Goal: Contribute content

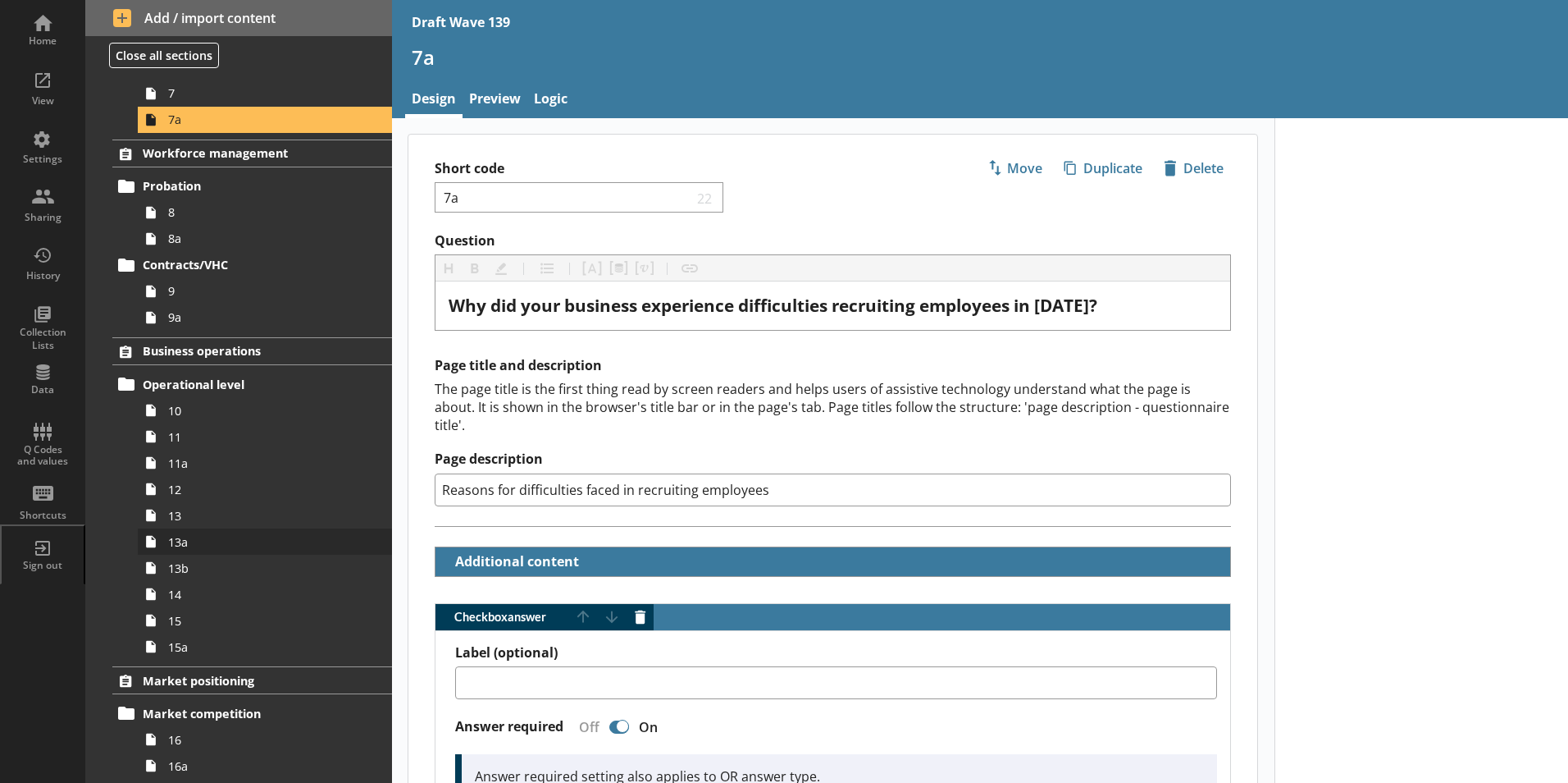
scroll to position [575, 0]
click at [179, 323] on span "9a" at bounding box center [258, 318] width 182 height 16
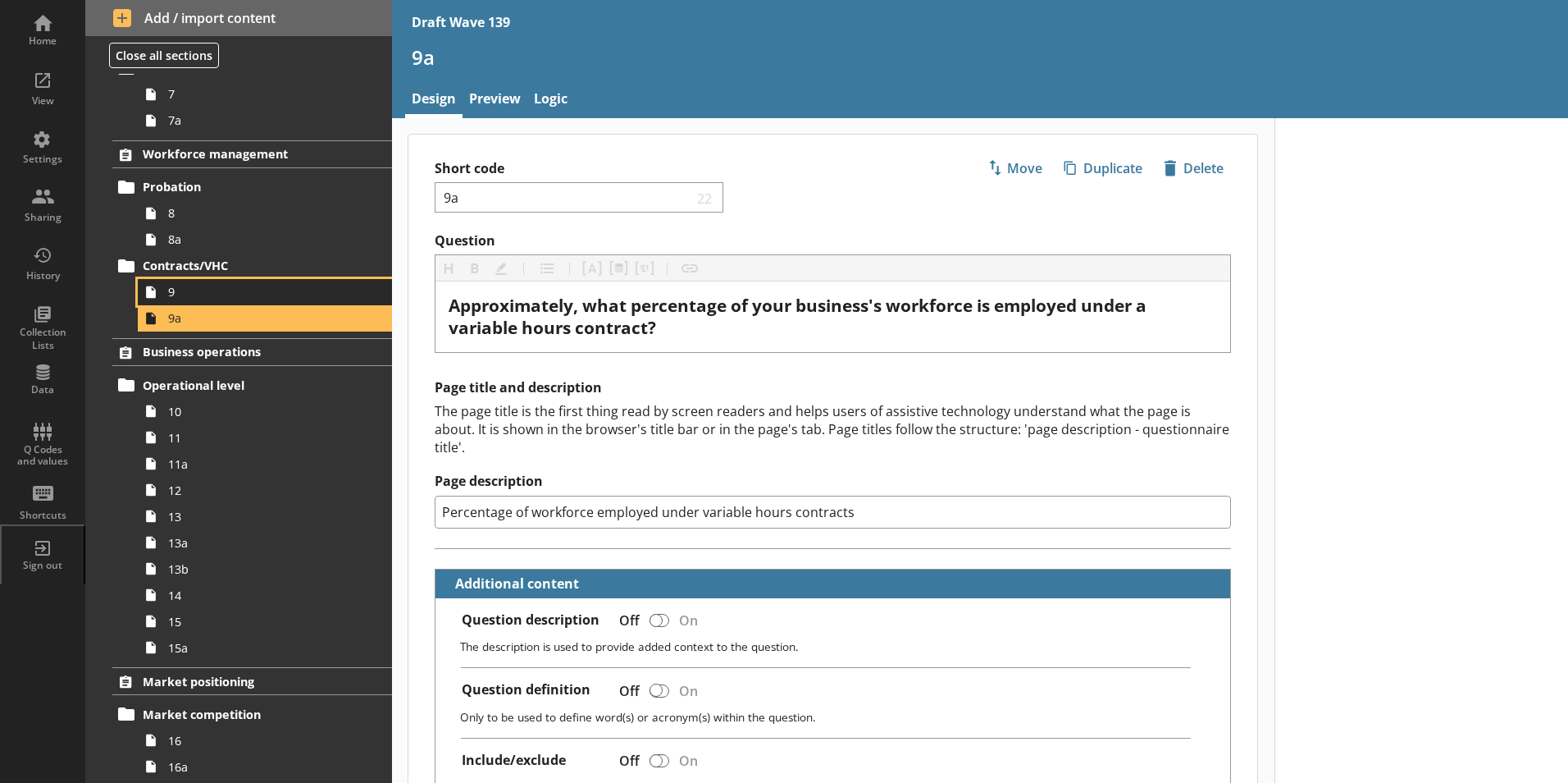
click at [182, 294] on span "9" at bounding box center [258, 291] width 182 height 16
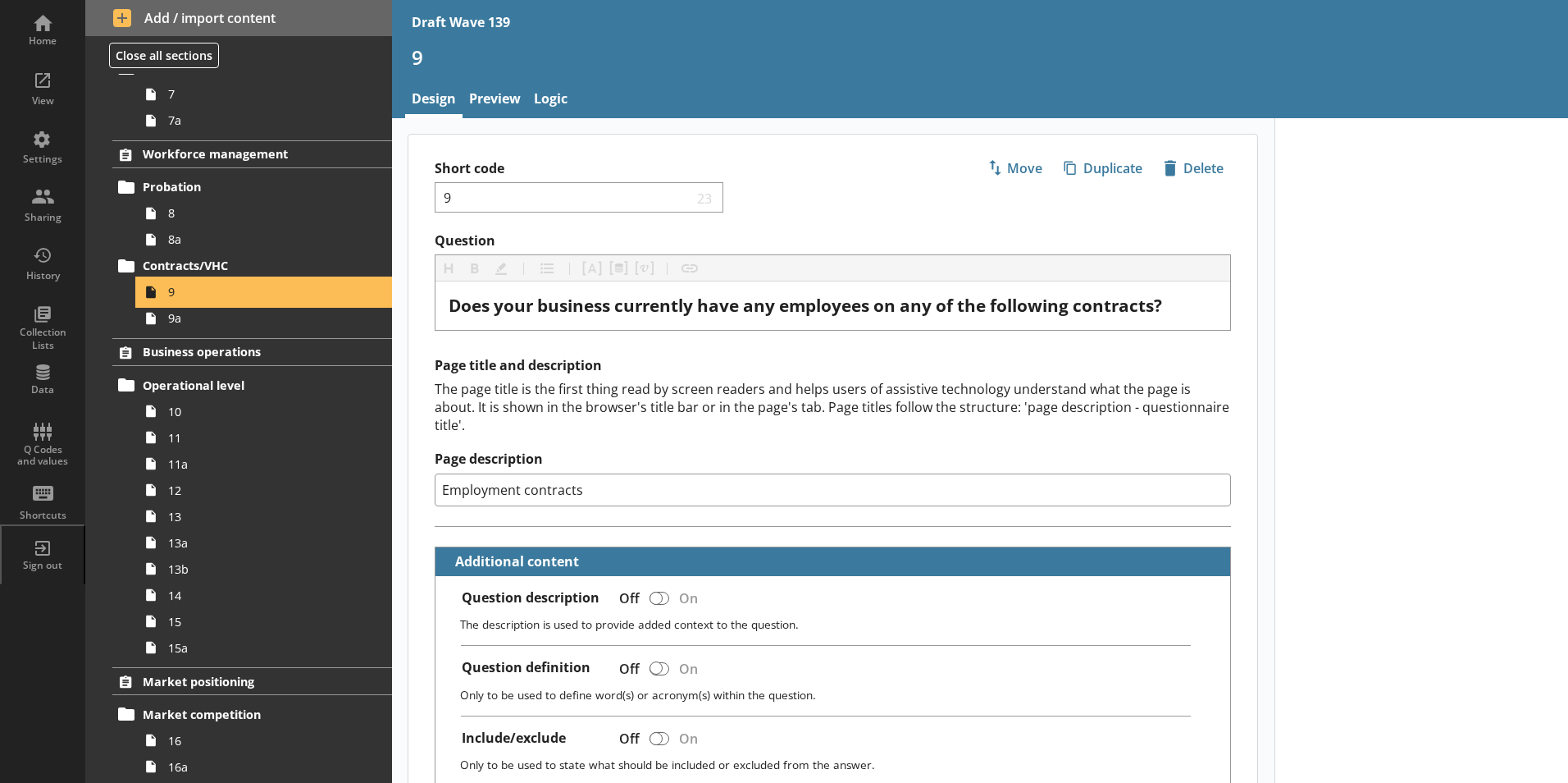
type textarea "x"
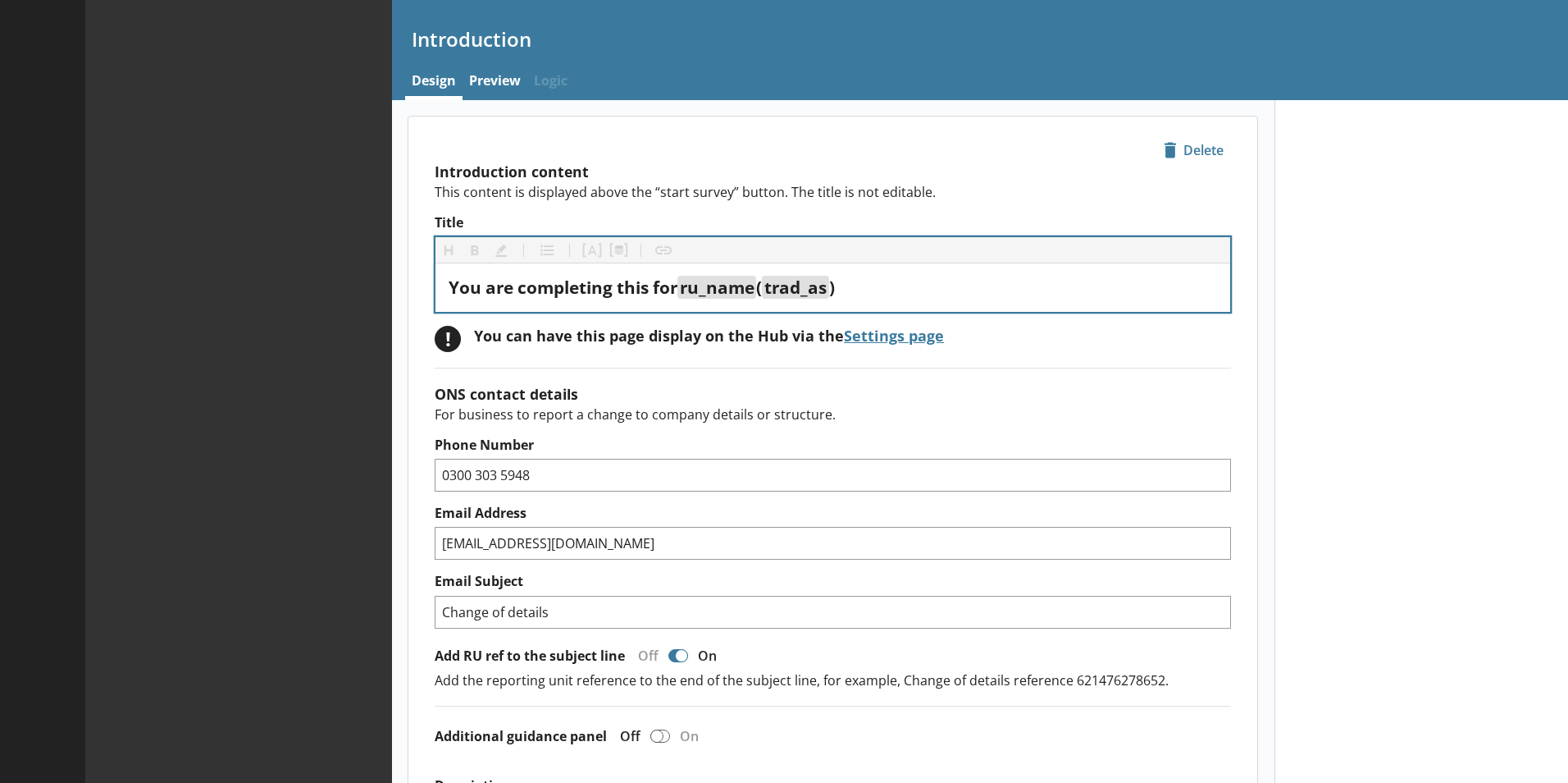
type textarea "x"
